Goal: Find specific page/section: Find specific page/section

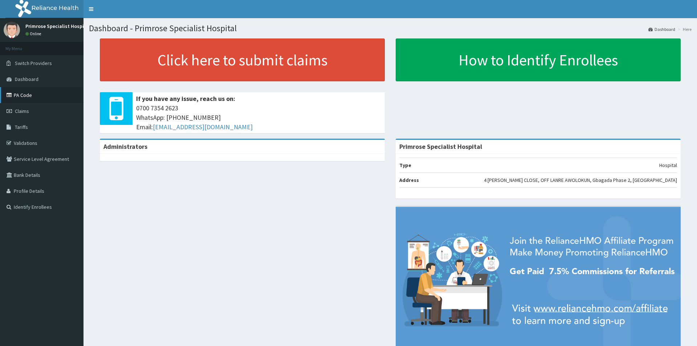
click at [25, 98] on link "PA Code" at bounding box center [42, 95] width 84 height 16
click at [20, 95] on link "PA Code" at bounding box center [42, 95] width 84 height 16
click at [28, 97] on link "PA Code" at bounding box center [42, 95] width 84 height 16
click at [25, 95] on link "PA Code" at bounding box center [42, 95] width 84 height 16
click at [37, 91] on link "PA Code" at bounding box center [42, 95] width 84 height 16
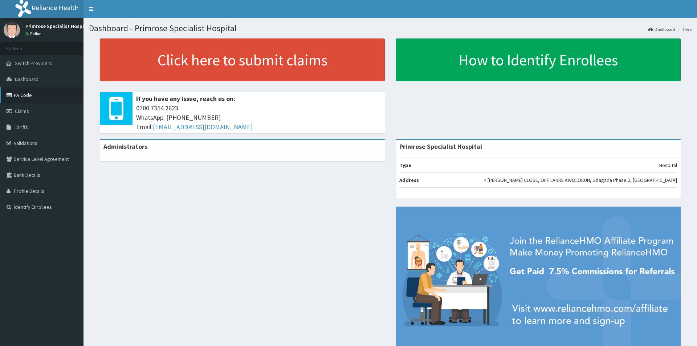
click at [29, 96] on link "PA Code" at bounding box center [42, 95] width 84 height 16
